Goal: Transaction & Acquisition: Purchase product/service

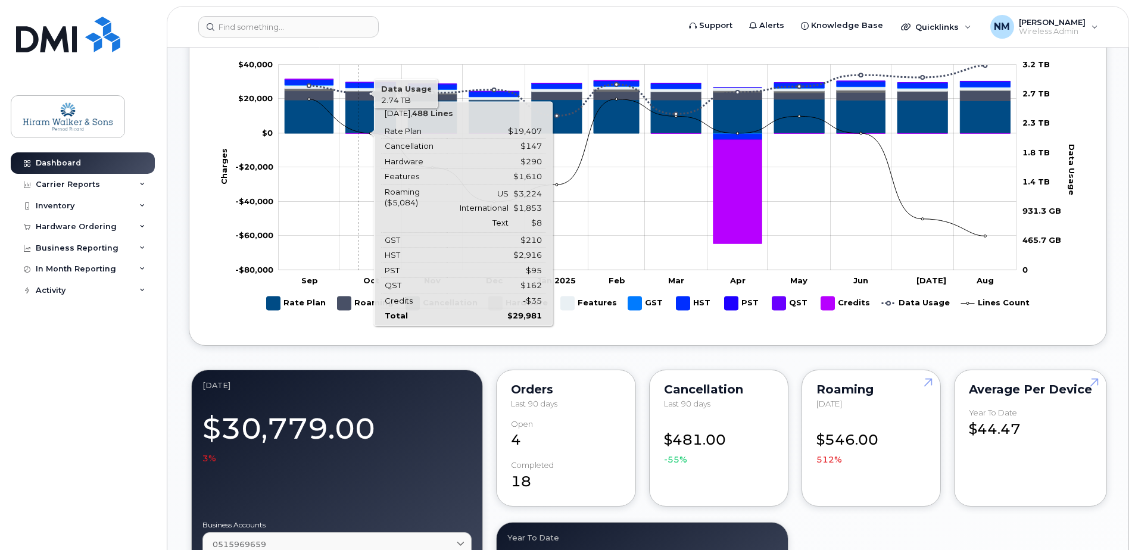
scroll to position [595, 0]
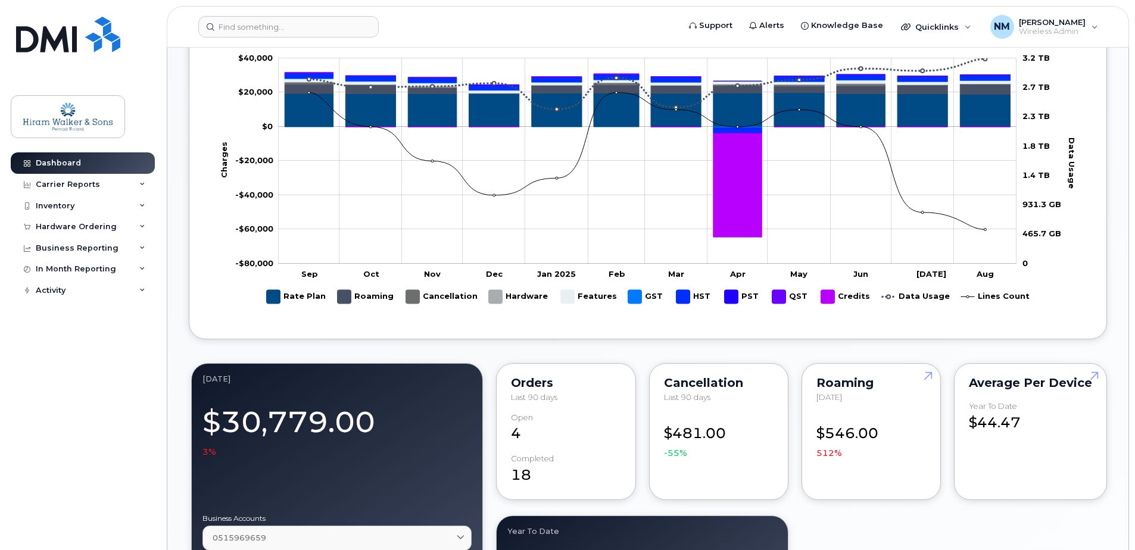
click at [136, 231] on div "Hardware Ordering" at bounding box center [83, 226] width 144 height 21
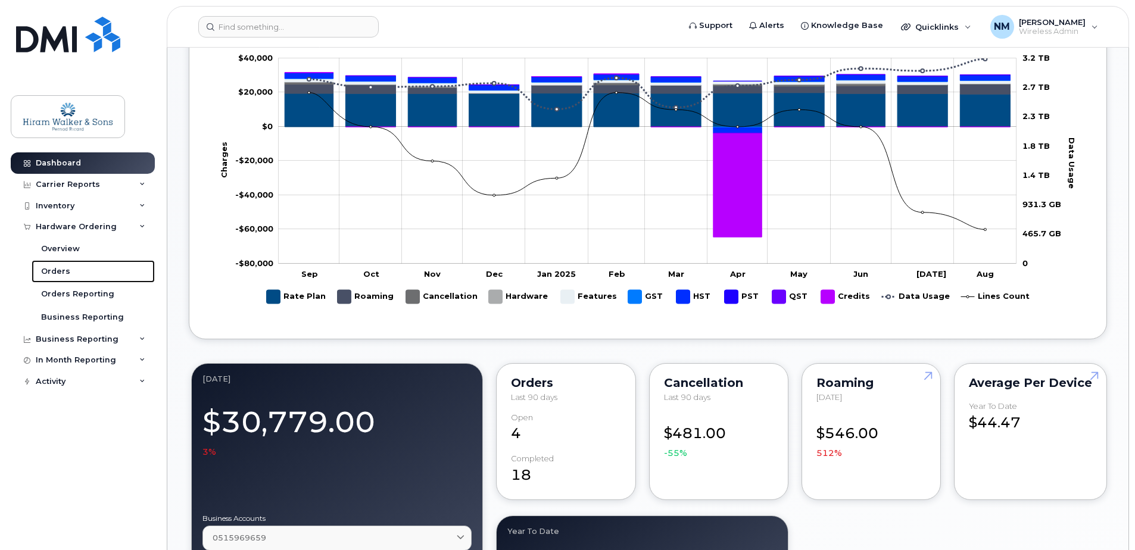
click at [67, 271] on div "Orders" at bounding box center [55, 271] width 29 height 11
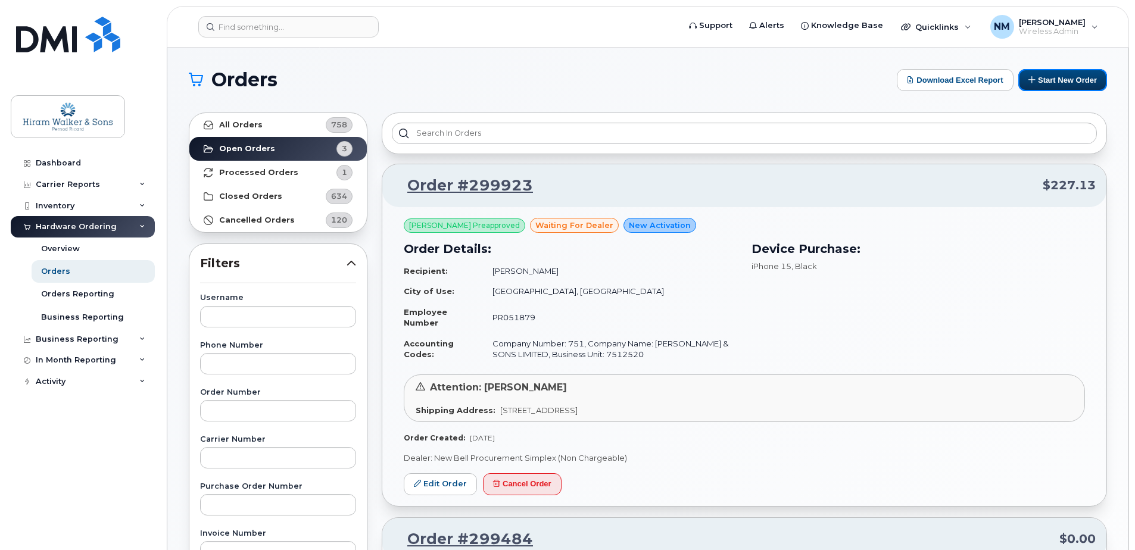
click at [1073, 88] on button "Start New Order" at bounding box center [1062, 80] width 89 height 22
